Goal: Check status: Check status

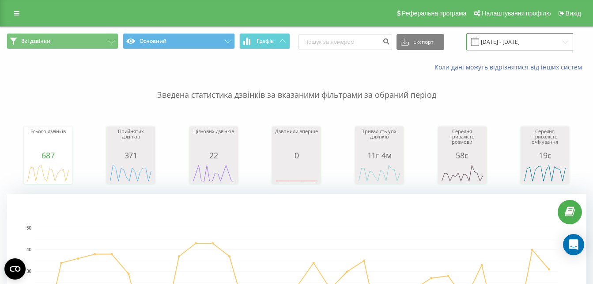
click at [549, 43] on input "01.09.2024 - 01.10.2024" at bounding box center [519, 41] width 107 height 17
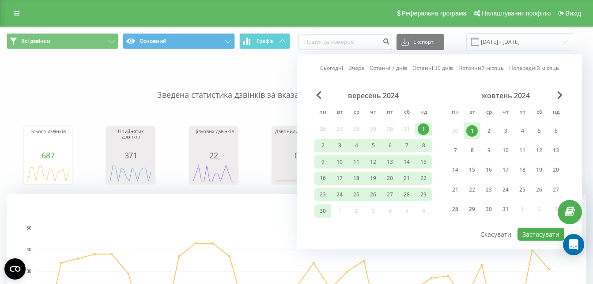
click at [442, 66] on link "Останні 30 днів" at bounding box center [433, 68] width 41 height 8
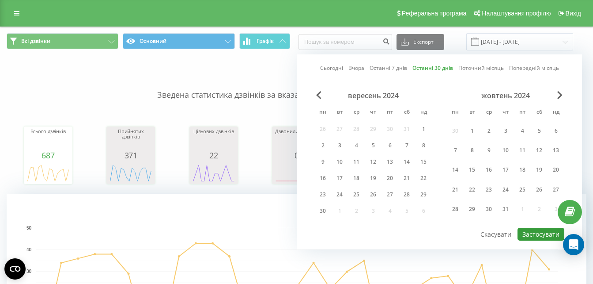
click at [536, 235] on button "Застосувати" at bounding box center [541, 233] width 47 height 13
type input "[DATE] - [DATE]"
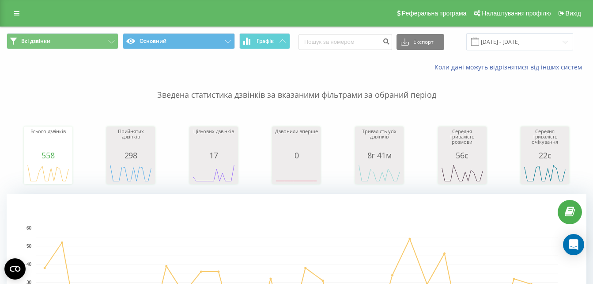
scroll to position [235, 0]
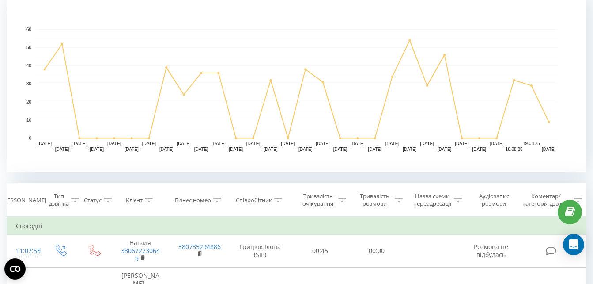
scroll to position [155, 0]
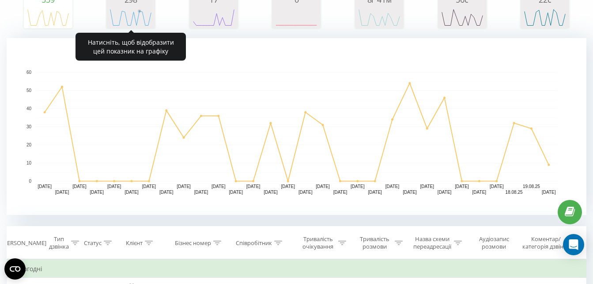
click at [138, 13] on rect "A chart." at bounding box center [131, 17] width 44 height 16
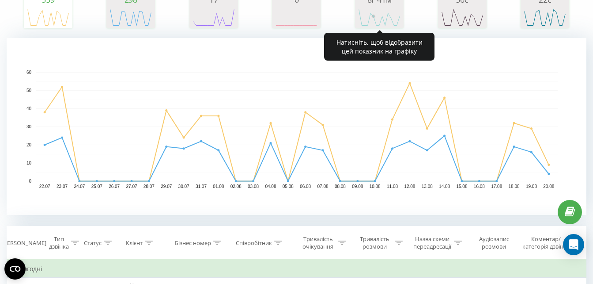
click at [373, 18] on circle "A chart." at bounding box center [374, 17] width 4 height 4
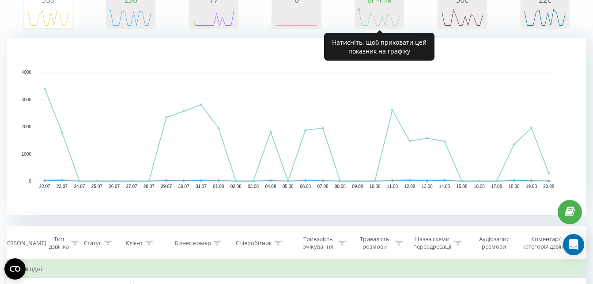
click at [362, 14] on rect "A chart." at bounding box center [379, 17] width 44 height 16
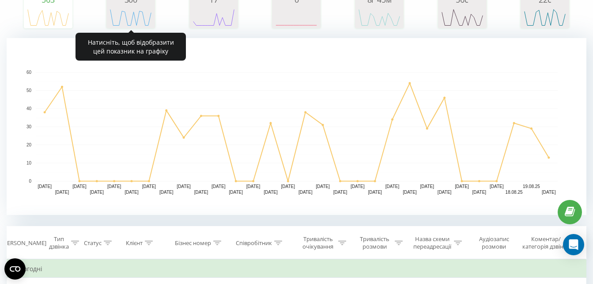
click at [154, 13] on div "Прийнятих дзвінків 300 date answeredCalls 22.07.25 20 24.07.25 0 26.07.25 0 28.…" at bounding box center [130, -1] width 49 height 57
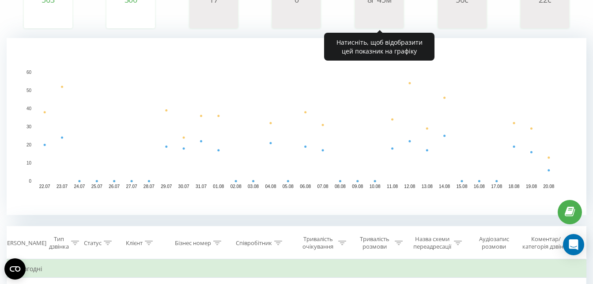
click at [390, 26] on icon "A chart." at bounding box center [379, 17] width 44 height 27
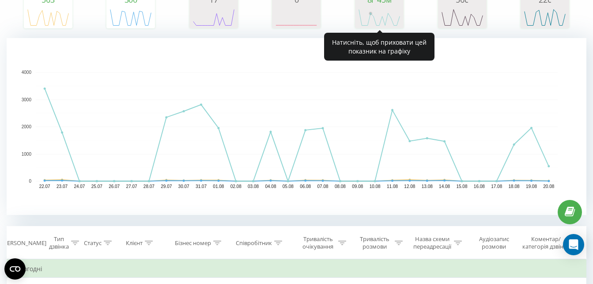
click at [367, 16] on rect "A chart." at bounding box center [379, 17] width 44 height 16
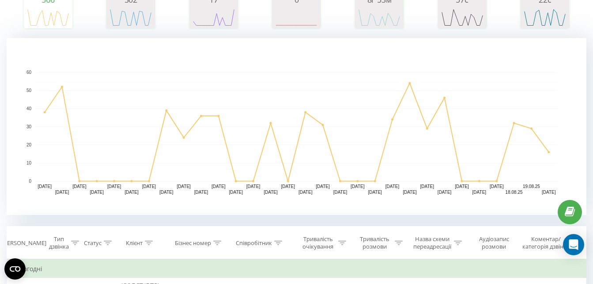
scroll to position [155, 0]
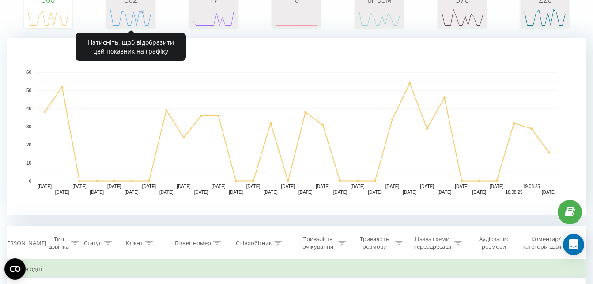
click at [146, 13] on rect "A chart." at bounding box center [131, 17] width 44 height 16
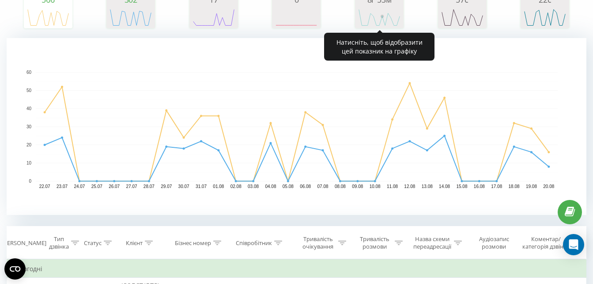
click at [379, 17] on rect "A chart." at bounding box center [379, 17] width 44 height 16
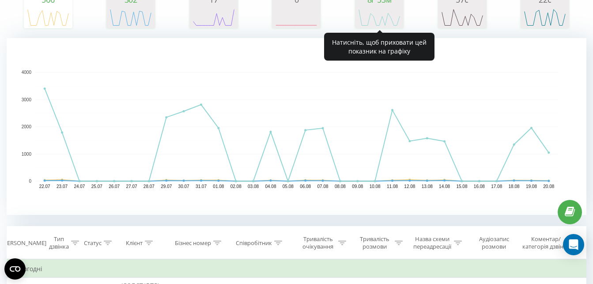
click at [374, 4] on icon "A chart." at bounding box center [379, 17] width 44 height 27
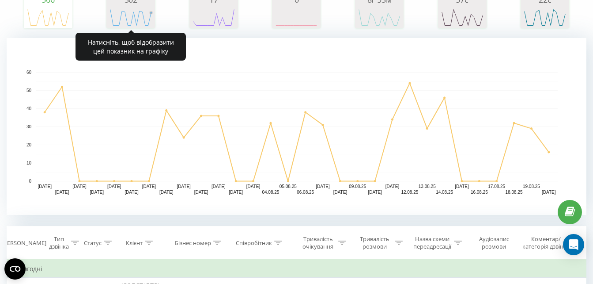
click at [150, 13] on circle "A chart." at bounding box center [152, 13] width 4 height 4
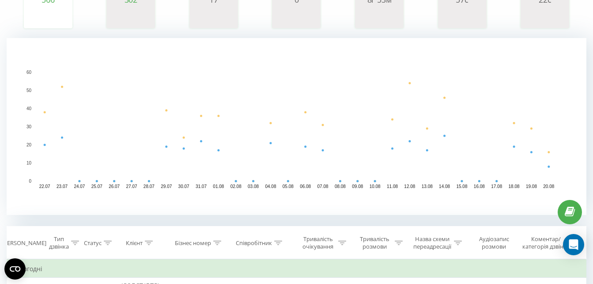
scroll to position [83, 0]
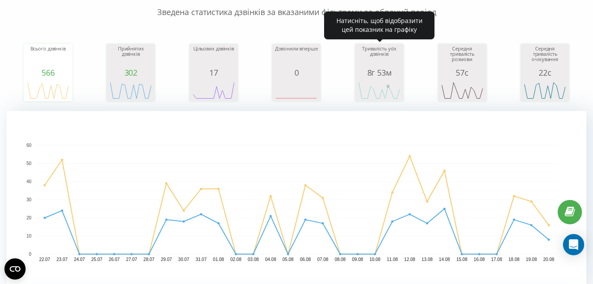
click at [386, 85] on rect "A chart." at bounding box center [379, 90] width 44 height 16
